Goal: Navigation & Orientation: Find specific page/section

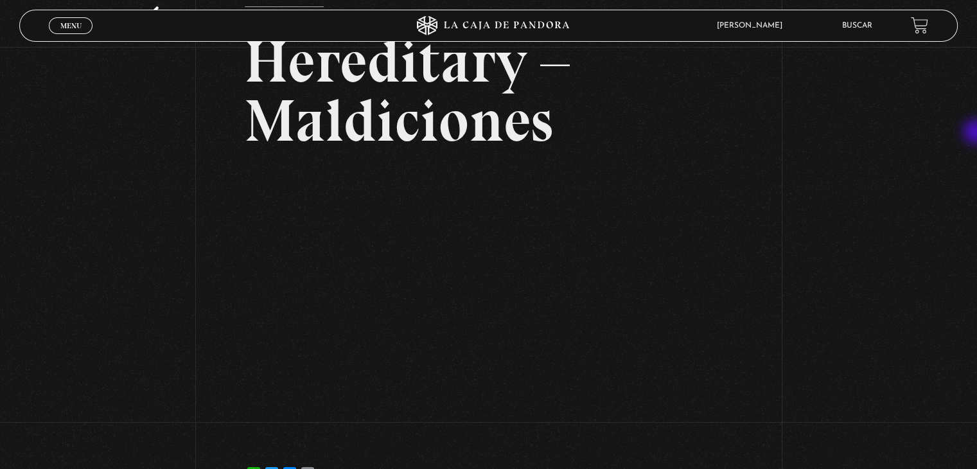
scroll to position [85, 0]
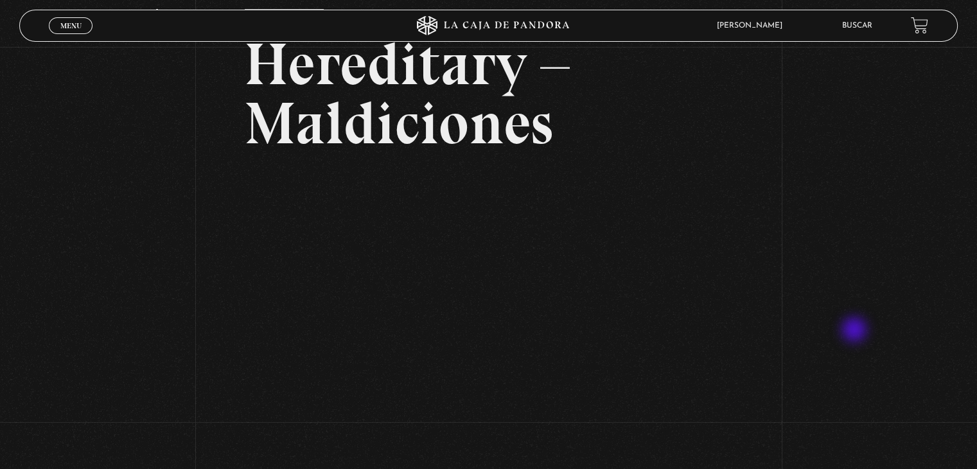
click at [856, 331] on div "Volver 1 noviembre, 2021 Hereditary – Maldiciones WhatsApp Twitter Messenger Em…" at bounding box center [488, 233] width 977 height 543
click at [863, 22] on link "Buscar" at bounding box center [857, 26] width 30 height 8
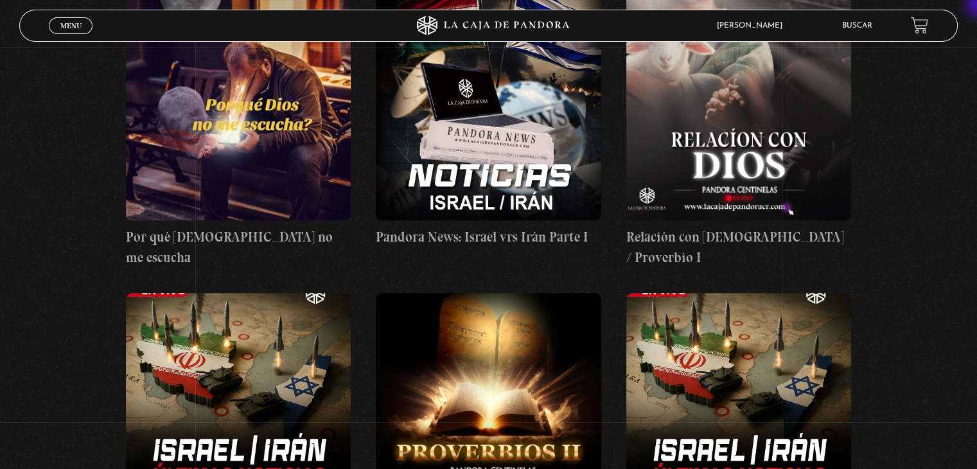
scroll to position [831, 0]
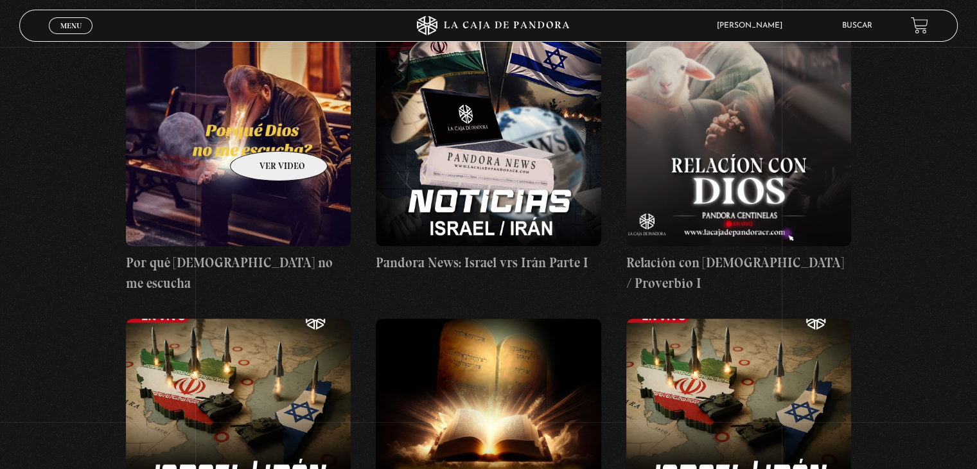
click at [262, 132] on figure at bounding box center [238, 130] width 225 height 231
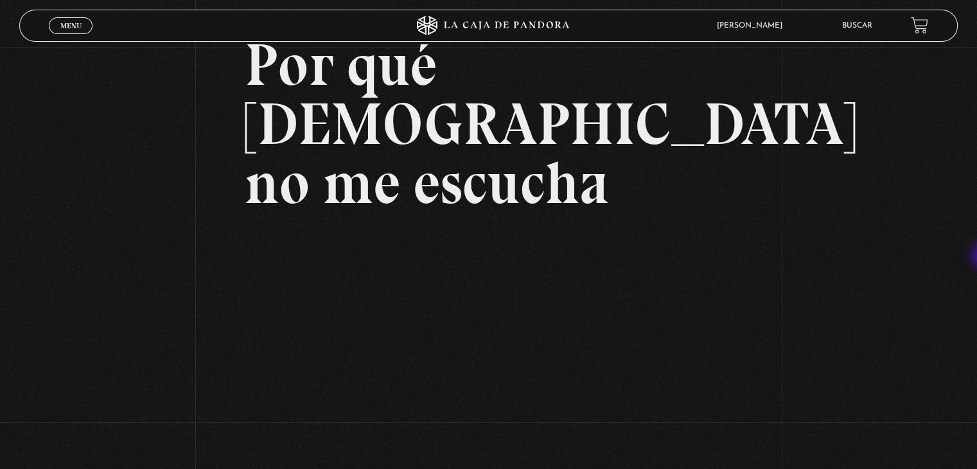
scroll to position [84, 0]
click at [0, 337] on div "Volver [DATE] Por qué Dios no me escucha WhatsApp Twitter Messenger Email" at bounding box center [488, 264] width 977 height 603
click at [927, 270] on div "Volver [DATE] Por qué Dios no me escucha WhatsApp Twitter Messenger Email" at bounding box center [488, 264] width 977 height 603
click at [130, 290] on div "Volver [DATE] Por qué Dios no me escucha WhatsApp Twitter Messenger Email" at bounding box center [488, 264] width 977 height 603
